Goal: Task Accomplishment & Management: Manage account settings

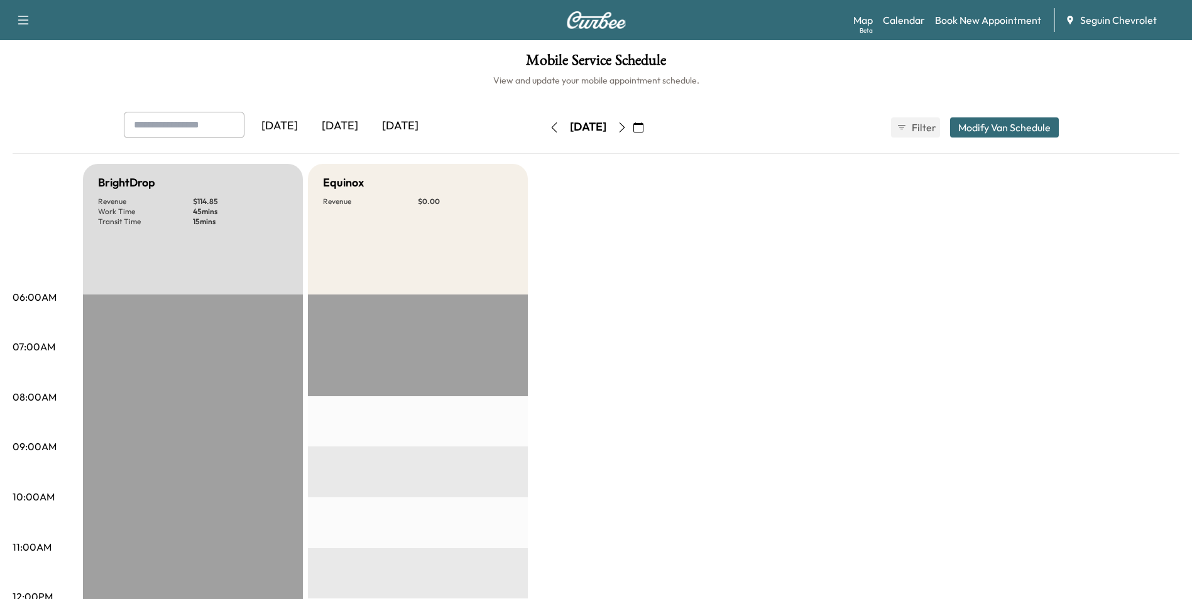
click at [359, 126] on div "[DATE]" at bounding box center [340, 126] width 60 height 29
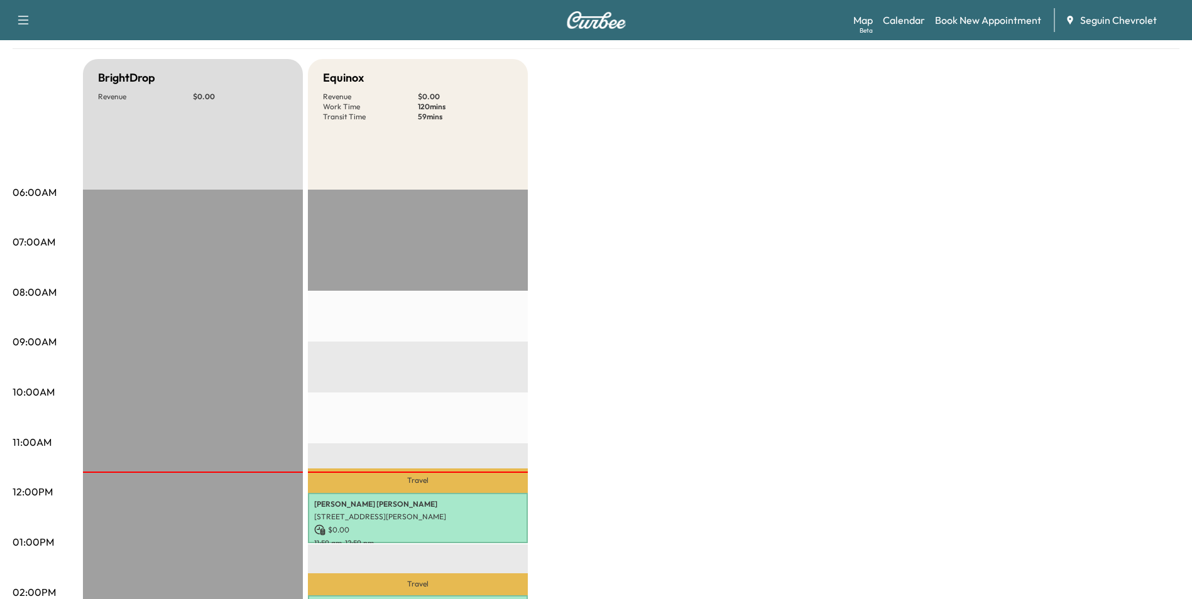
scroll to position [63, 0]
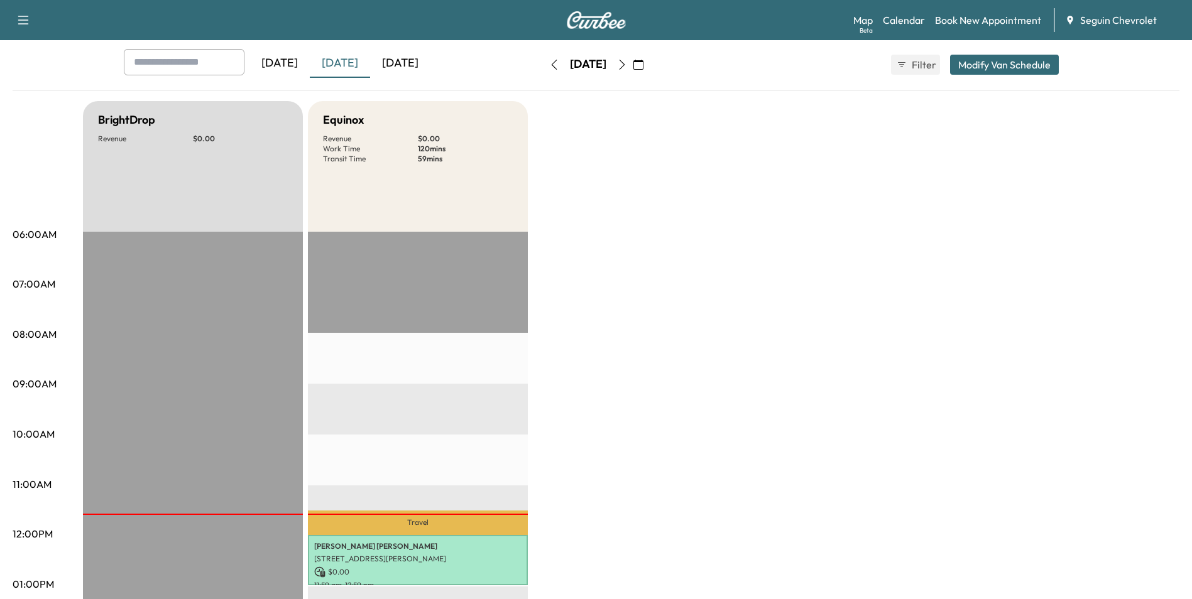
click at [627, 65] on icon "button" at bounding box center [622, 65] width 10 height 10
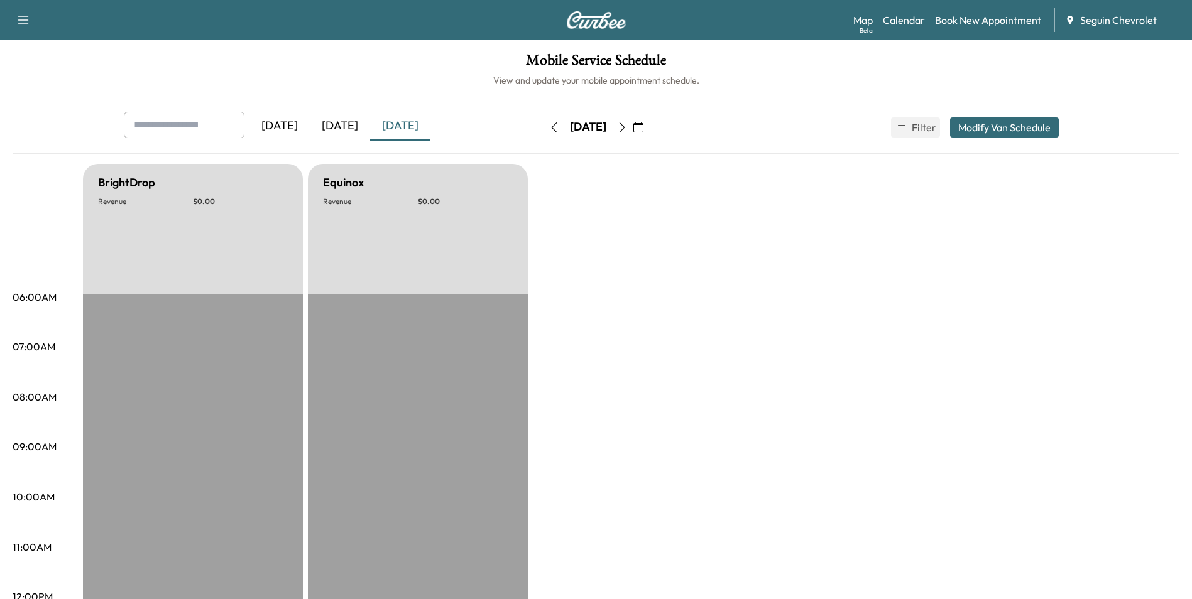
click at [633, 128] on button "button" at bounding box center [621, 127] width 21 height 20
click at [627, 128] on icon "button" at bounding box center [622, 127] width 10 height 10
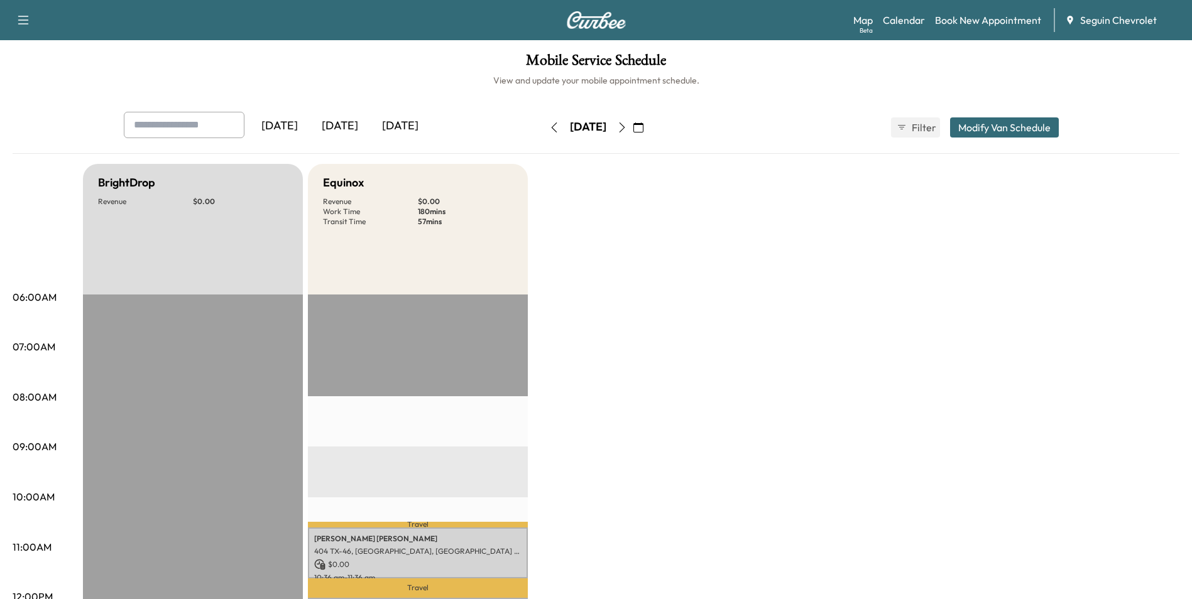
click at [627, 132] on icon "button" at bounding box center [622, 127] width 10 height 10
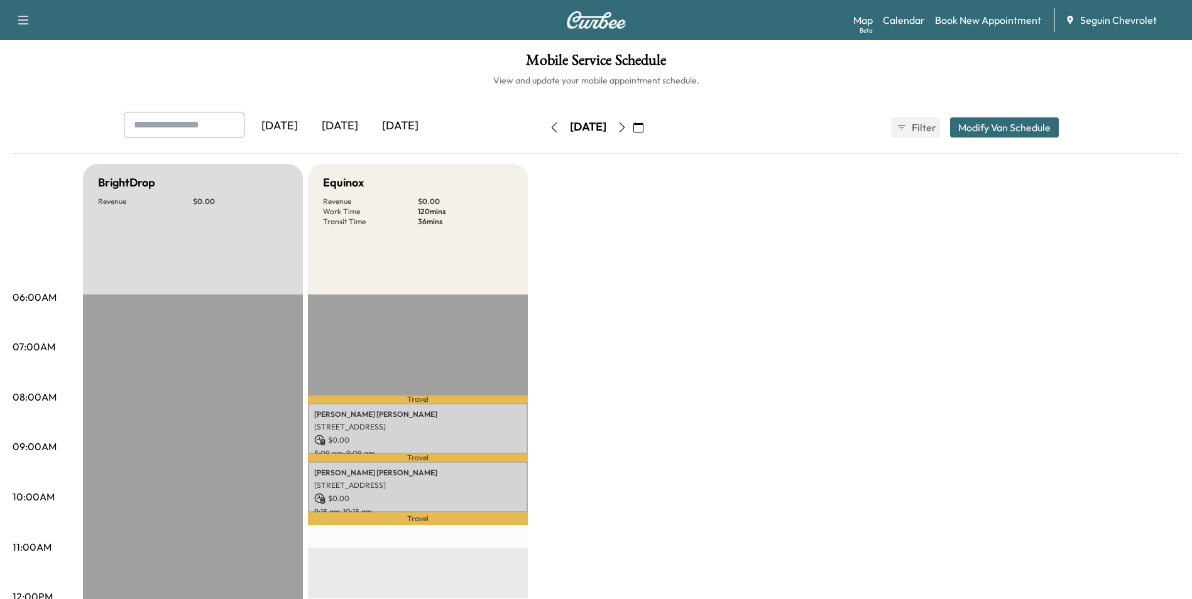
click at [624, 129] on icon "button" at bounding box center [622, 127] width 6 height 10
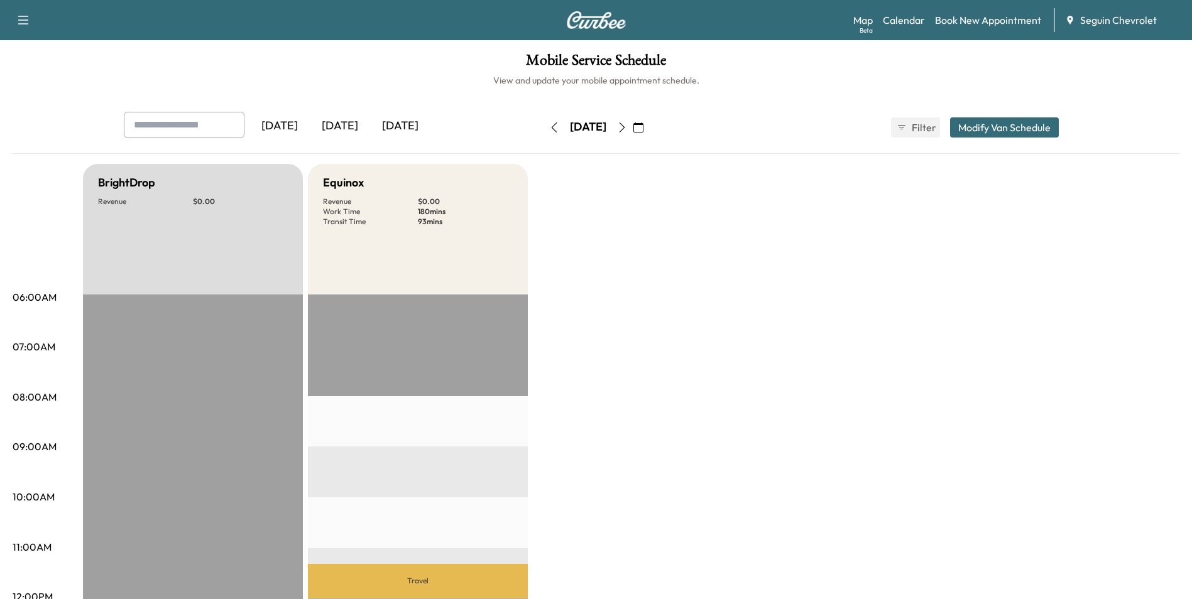
click at [627, 124] on icon "button" at bounding box center [622, 127] width 10 height 10
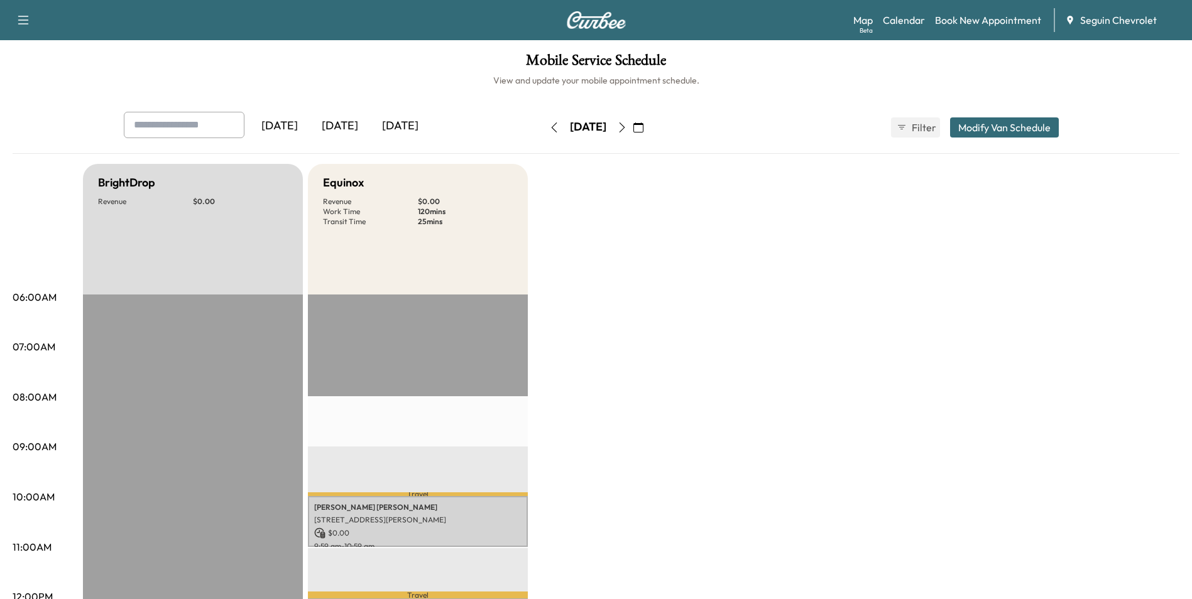
click at [627, 131] on icon "button" at bounding box center [622, 127] width 10 height 10
